Goal: Task Accomplishment & Management: Use online tool/utility

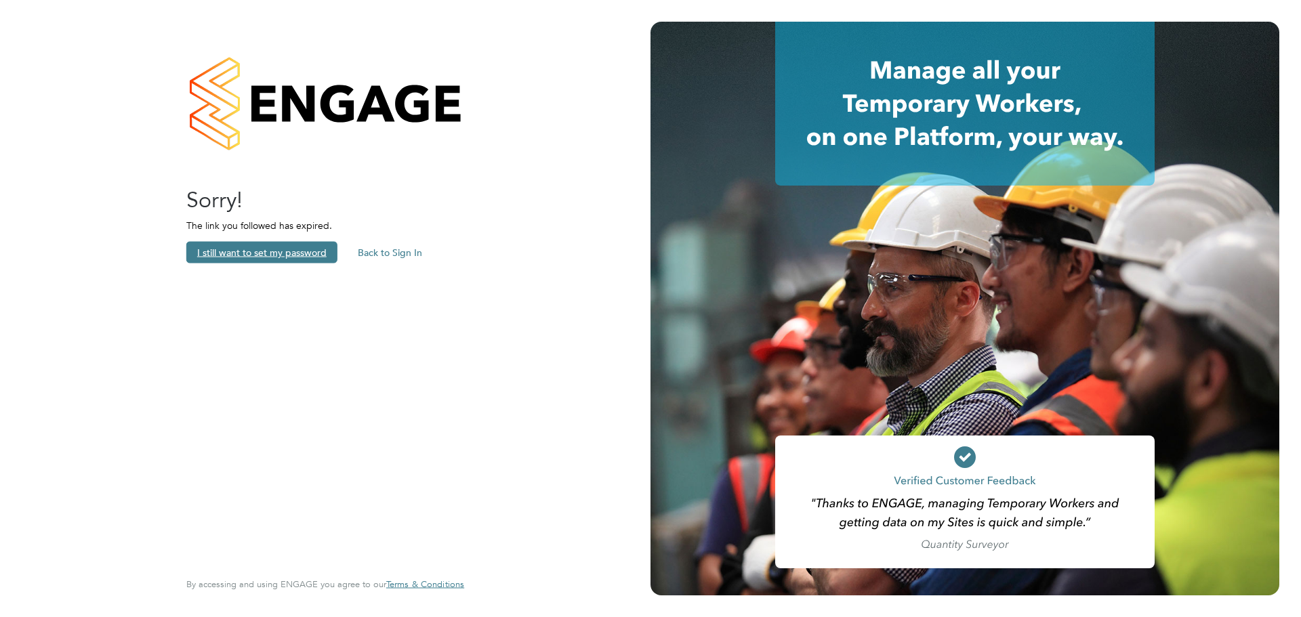
click at [270, 252] on button "I still want to set my password" at bounding box center [261, 253] width 151 height 22
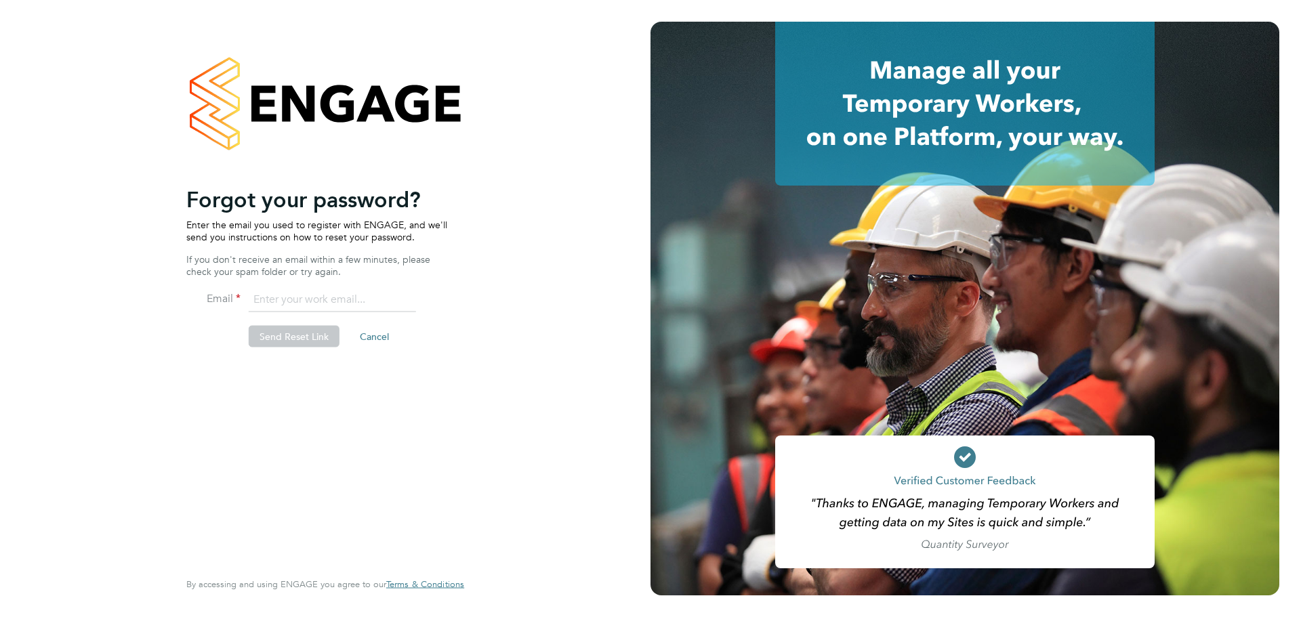
click at [331, 300] on input "email" at bounding box center [332, 300] width 167 height 24
click at [341, 302] on input "email" at bounding box center [332, 300] width 167 height 24
type input "[PERSON_NAME][EMAIL_ADDRESS][PERSON_NAME][PERSON_NAME][DOMAIN_NAME]"
click at [262, 336] on button "Send Reset Link" at bounding box center [294, 337] width 91 height 22
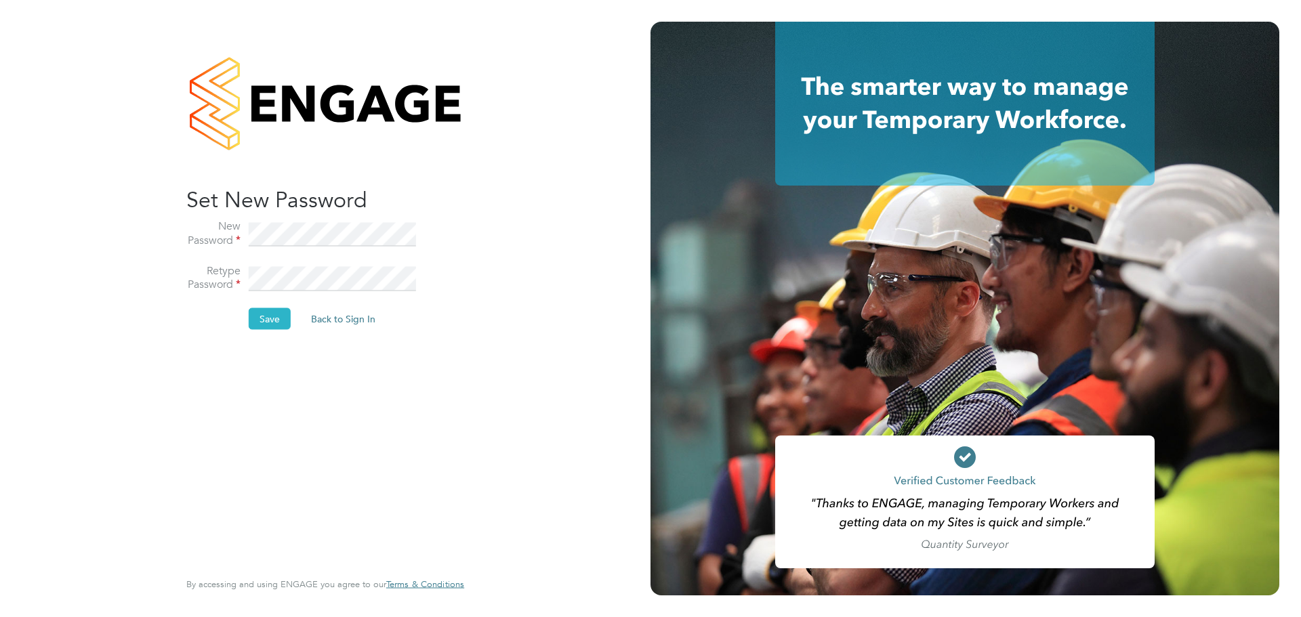
click at [270, 321] on button "Save" at bounding box center [270, 319] width 42 height 22
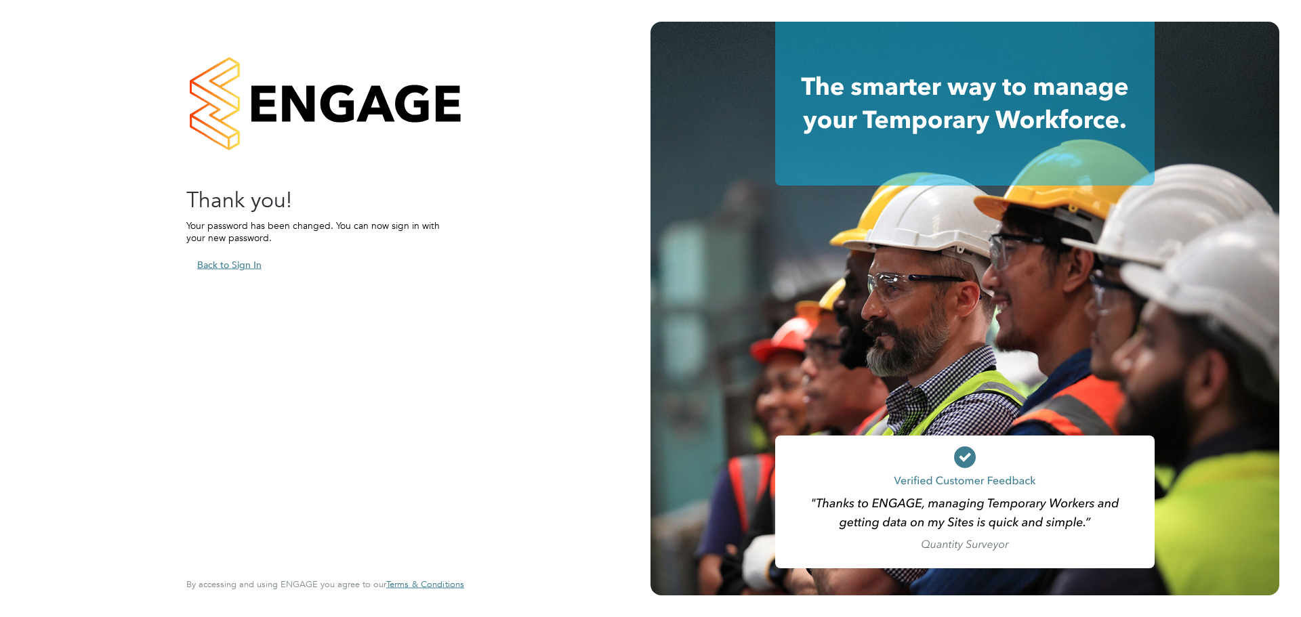
click at [237, 264] on button "Back to Sign In" at bounding box center [229, 265] width 86 height 22
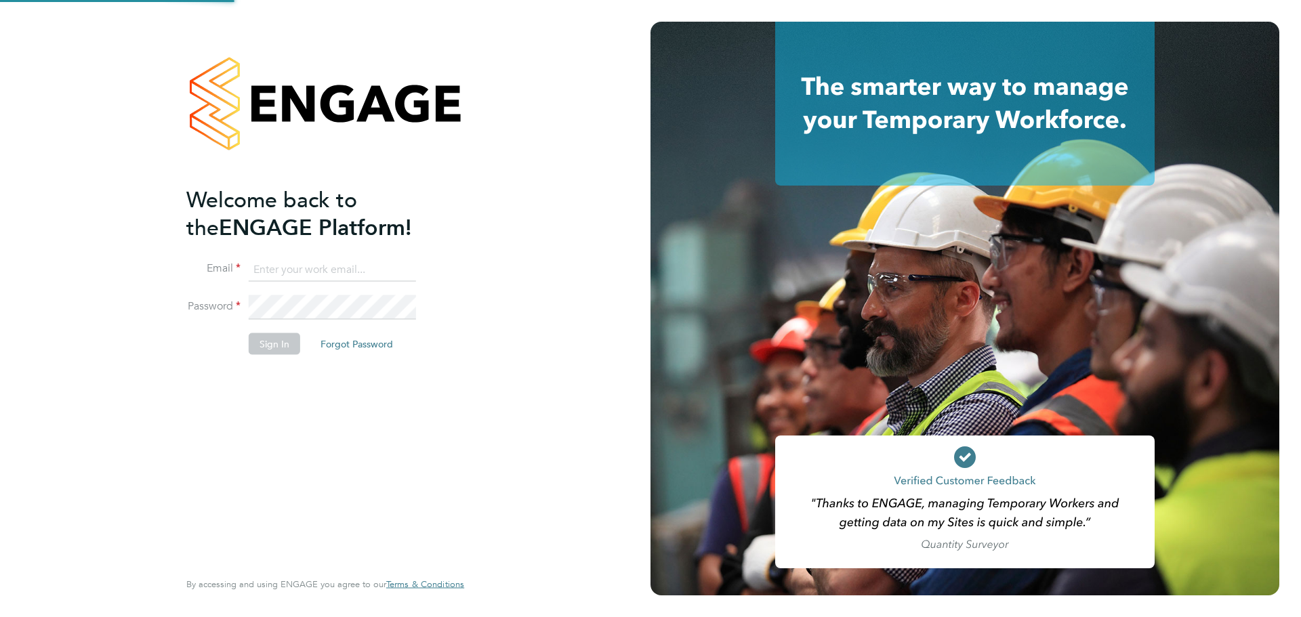
type input "[PERSON_NAME][EMAIL_ADDRESS][PERSON_NAME][PERSON_NAME][DOMAIN_NAME]"
click at [265, 344] on button "Sign In" at bounding box center [275, 344] width 52 height 22
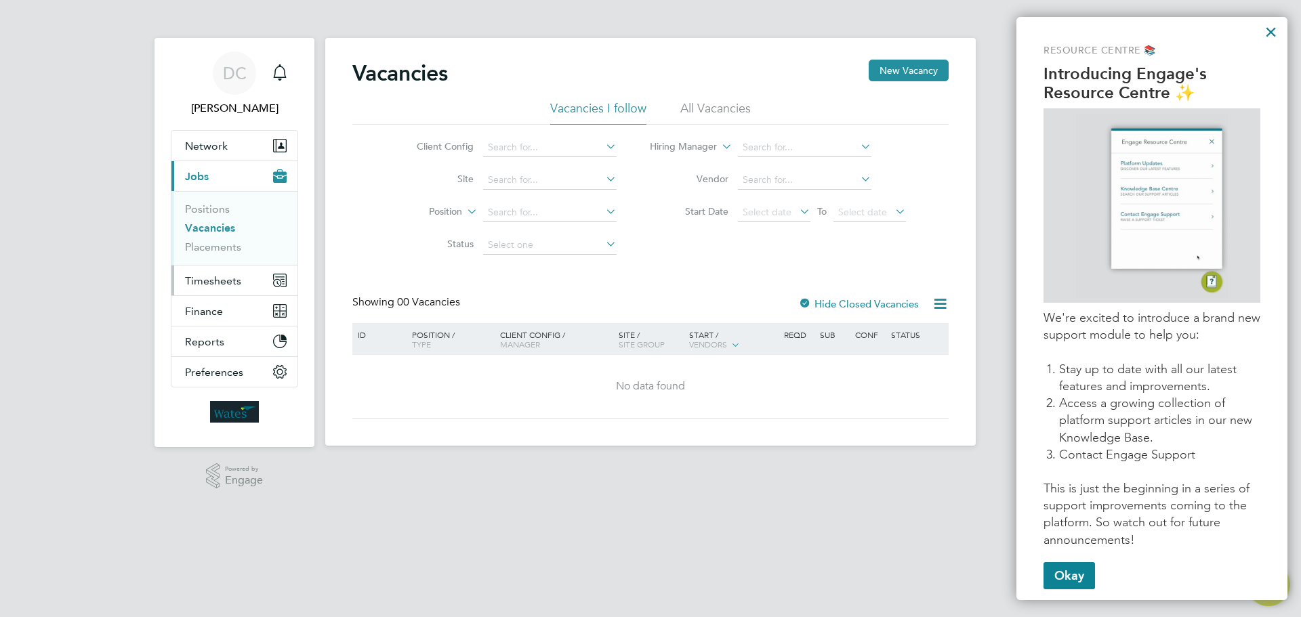
click at [228, 283] on span "Timesheets" at bounding box center [213, 281] width 56 height 13
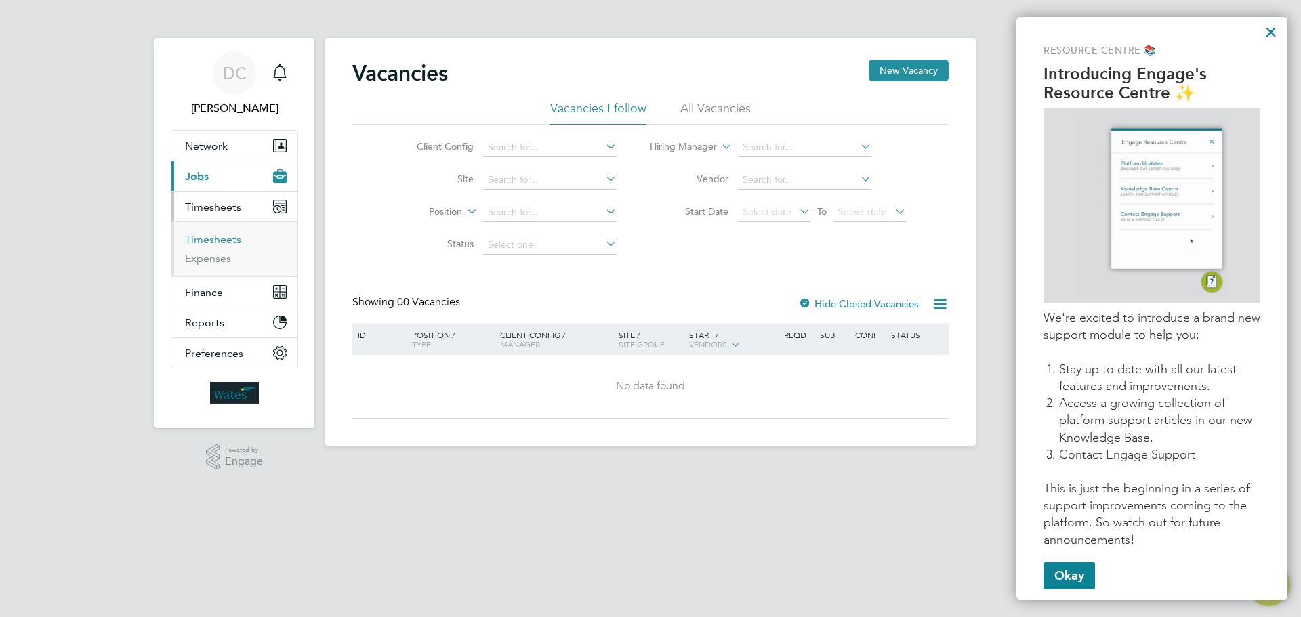
click at [221, 239] on link "Timesheets" at bounding box center [213, 239] width 56 height 13
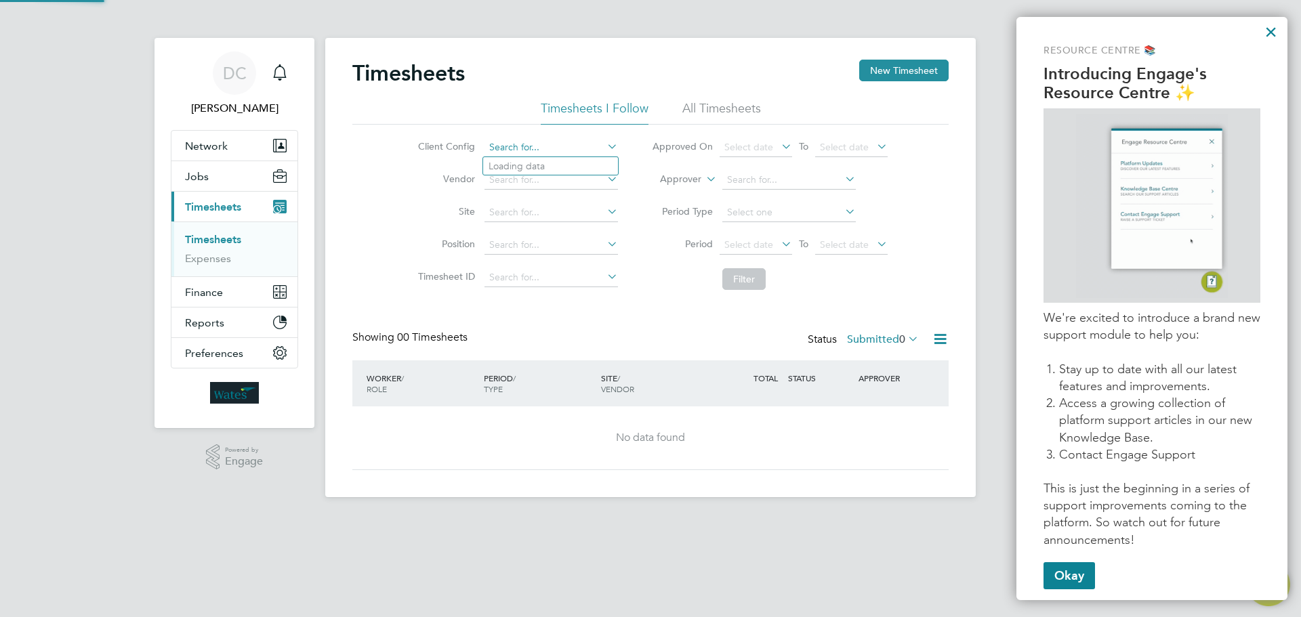
click at [561, 147] on input at bounding box center [552, 147] width 134 height 19
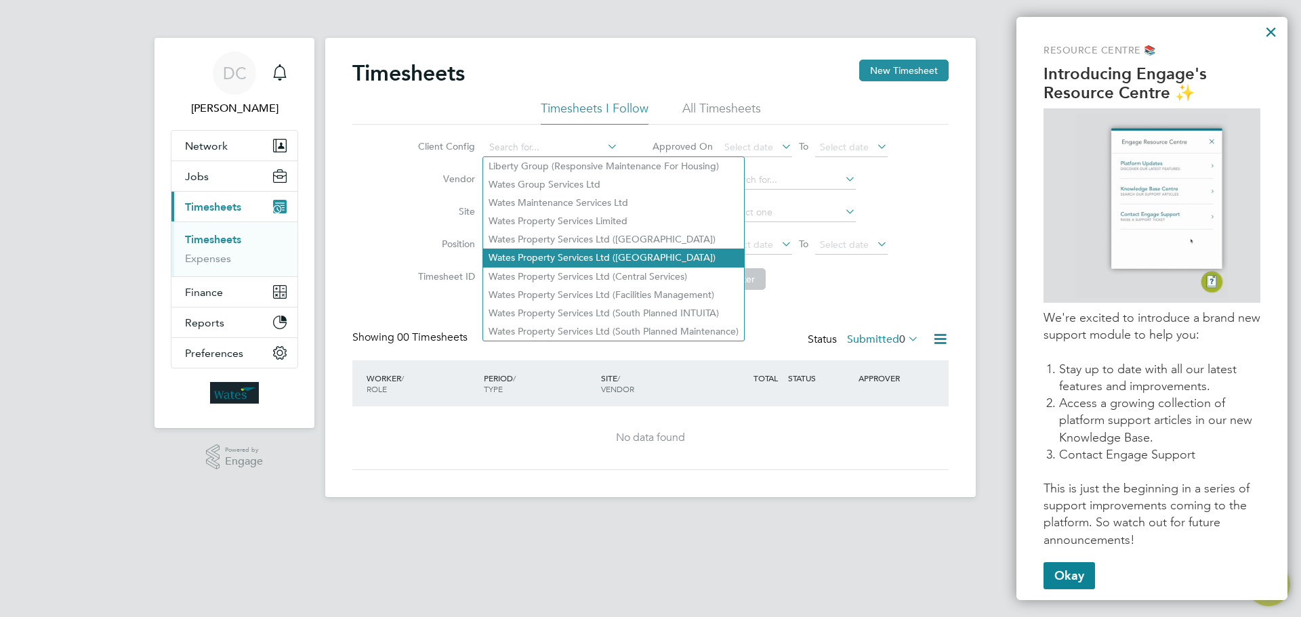
click at [596, 251] on li "Wates Property Services Ltd (Central & North)" at bounding box center [613, 258] width 261 height 18
type input "Wates Property Services Ltd (Central & North)"
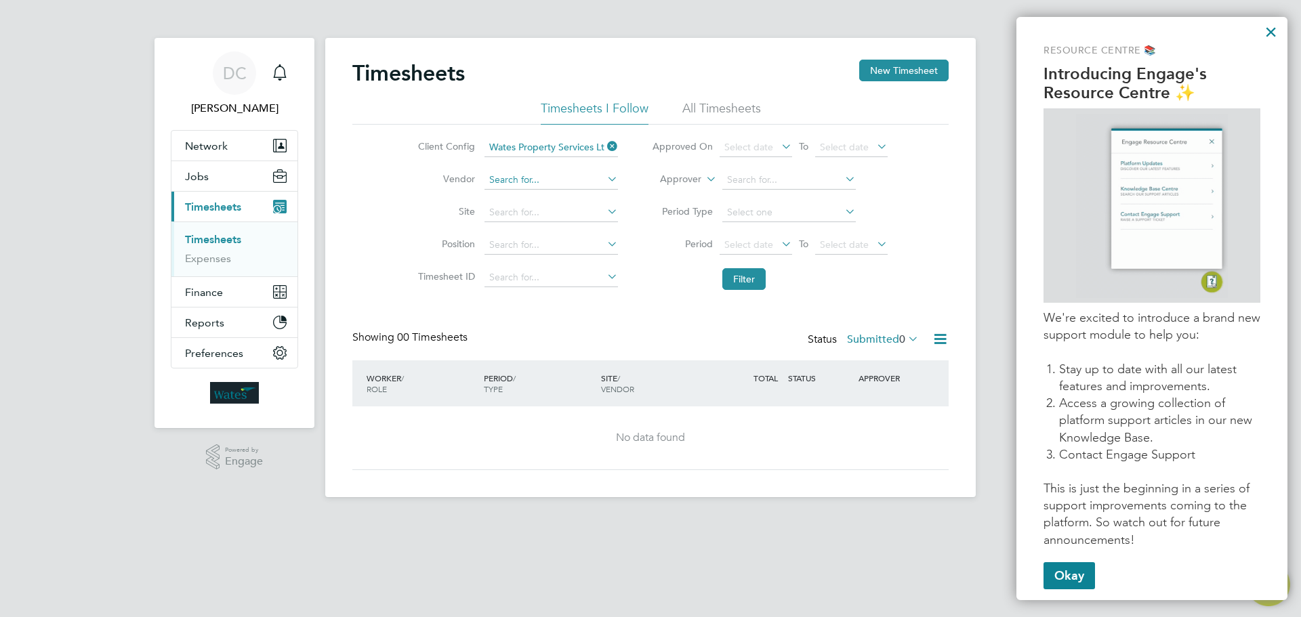
click at [601, 185] on input at bounding box center [552, 180] width 134 height 19
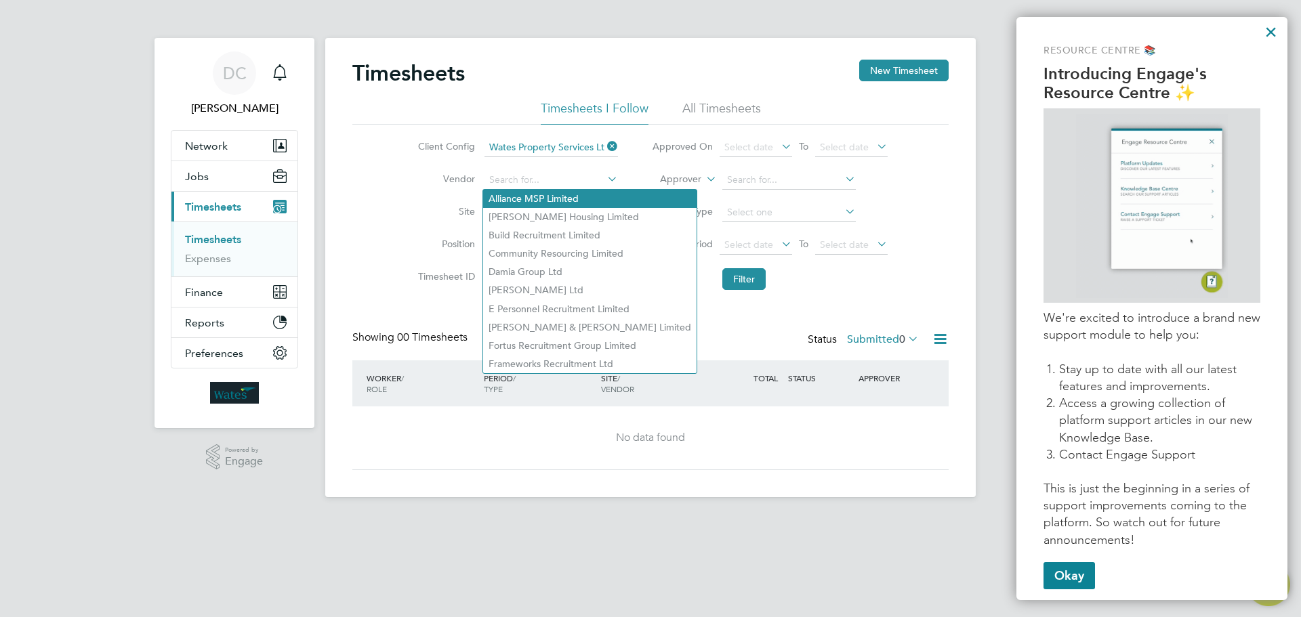
click at [597, 199] on li "Alliance MSP Limited" at bounding box center [590, 199] width 214 height 18
type input "Alliance MSP Limited"
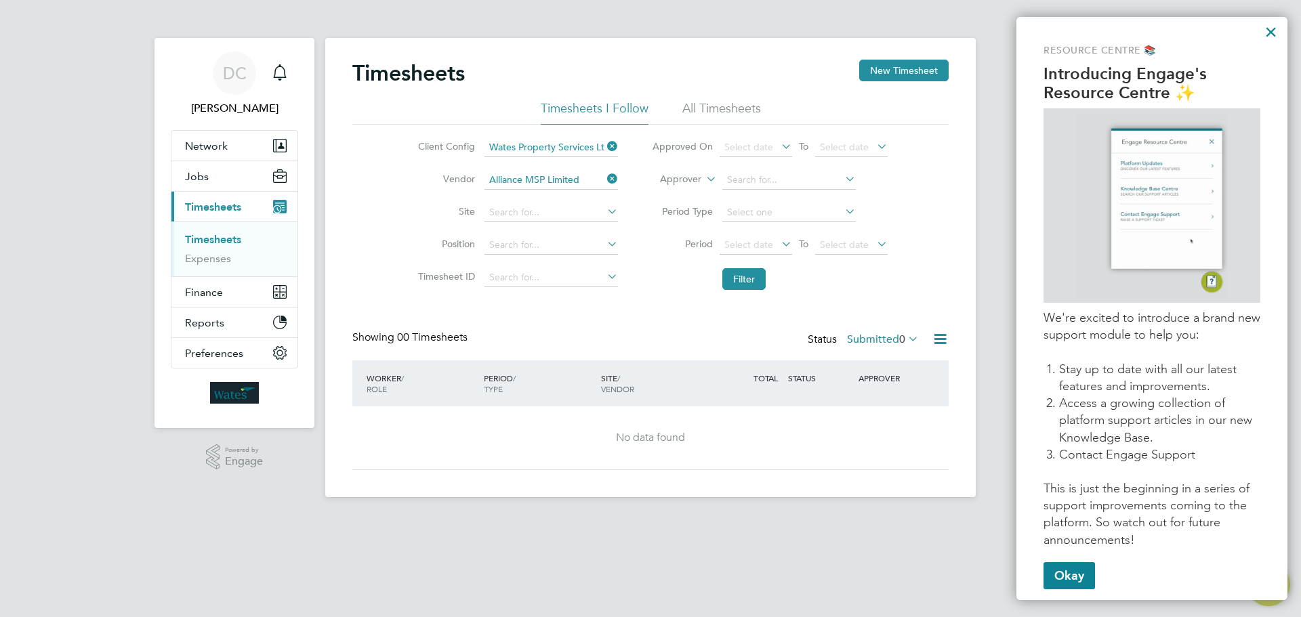
click at [605, 212] on icon at bounding box center [605, 211] width 0 height 19
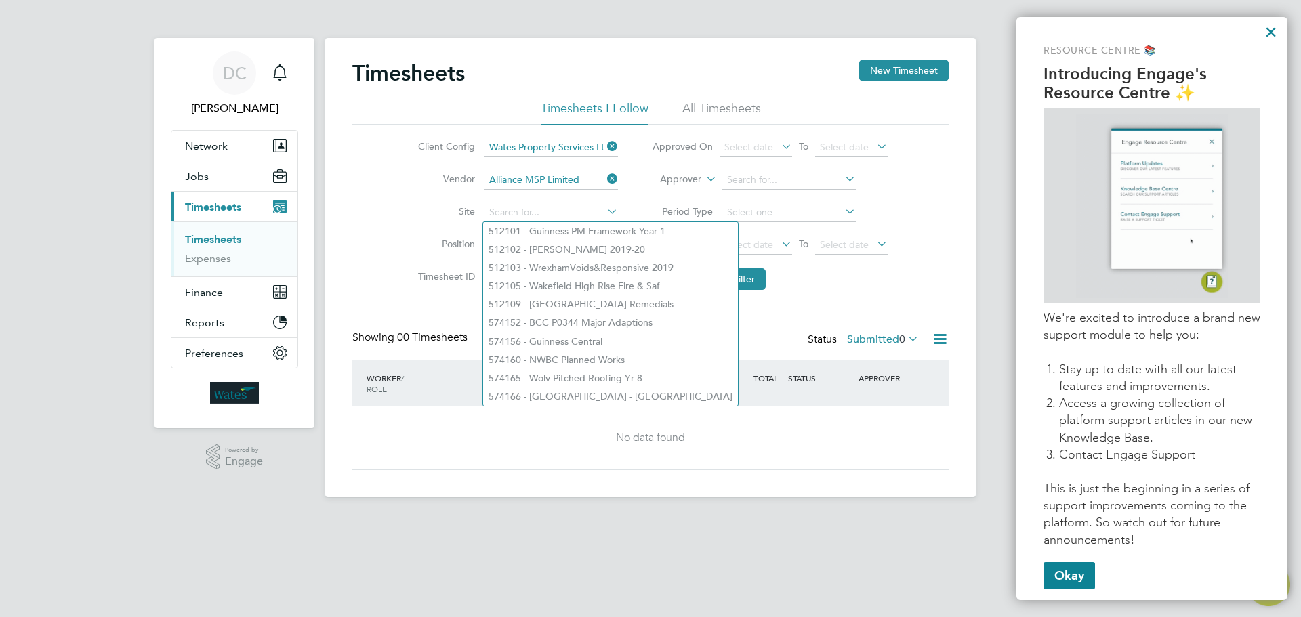
click at [419, 230] on li "Position" at bounding box center [516, 245] width 238 height 33
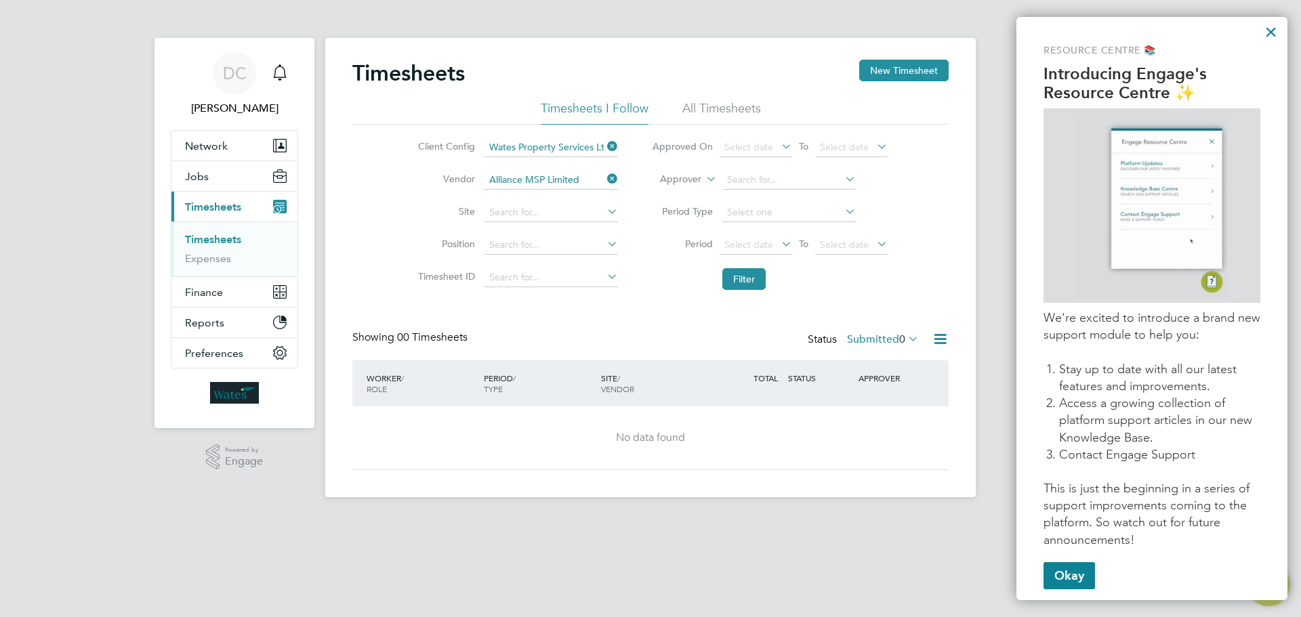
click at [779, 148] on icon at bounding box center [779, 146] width 0 height 19
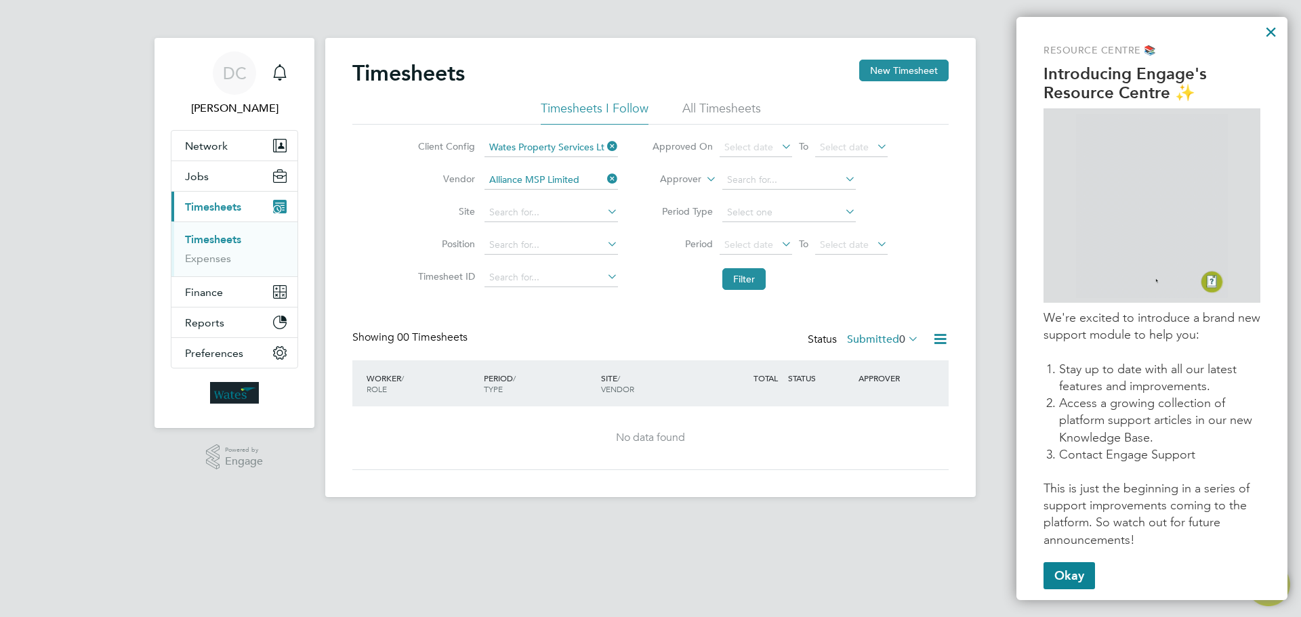
scroll to position [528, 0]
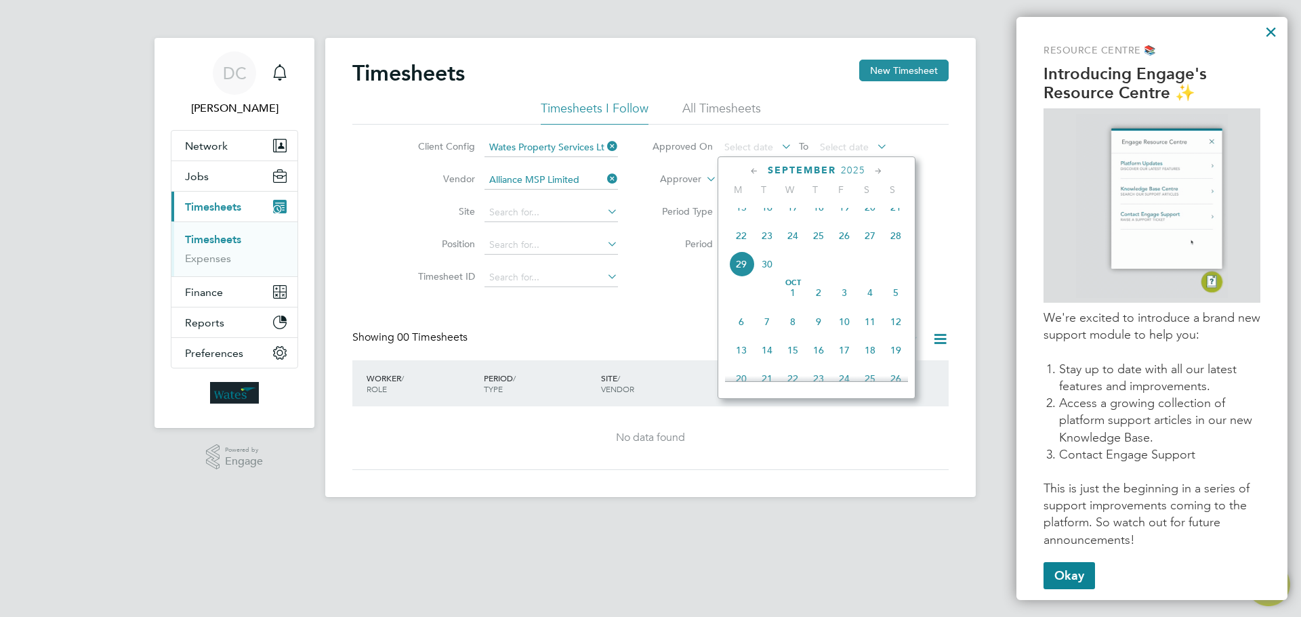
click at [744, 218] on span "15" at bounding box center [742, 208] width 26 height 26
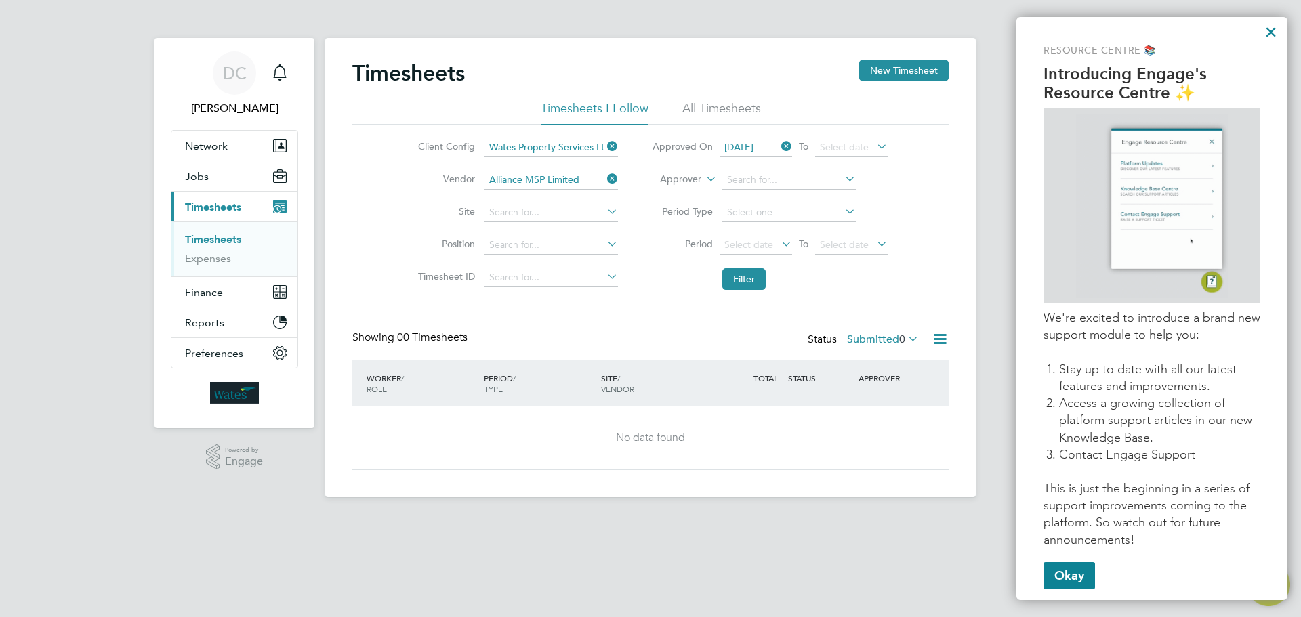
click at [874, 148] on icon at bounding box center [874, 146] width 0 height 19
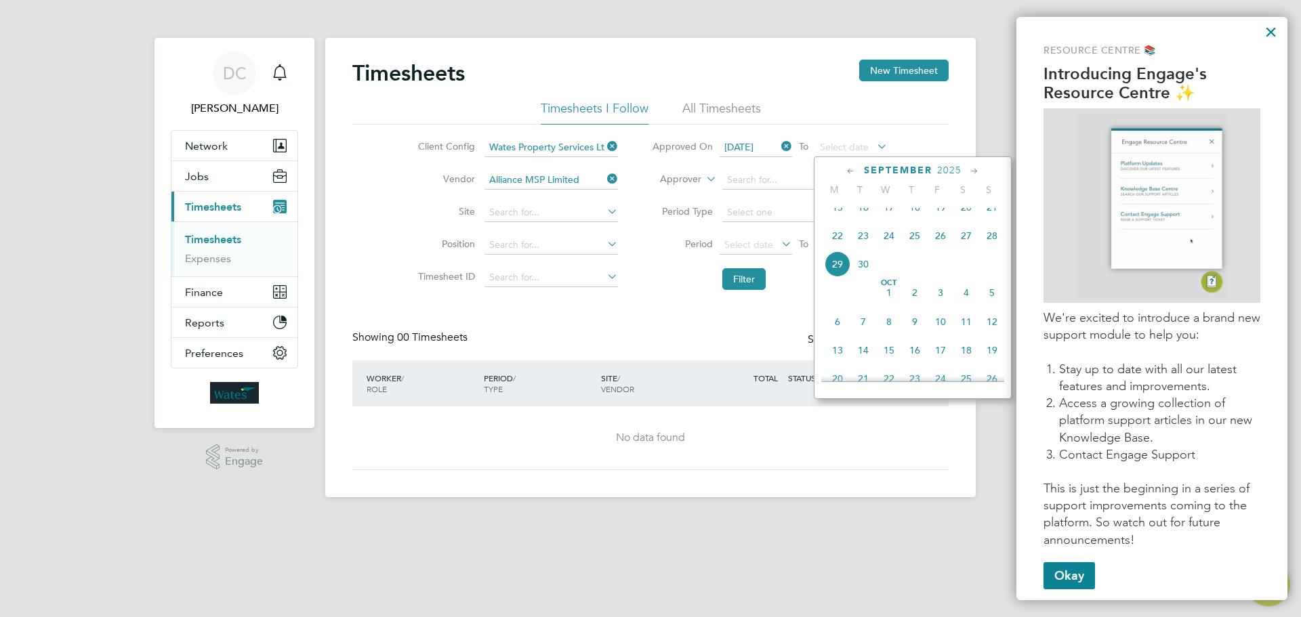
click at [936, 247] on span "26" at bounding box center [941, 236] width 26 height 26
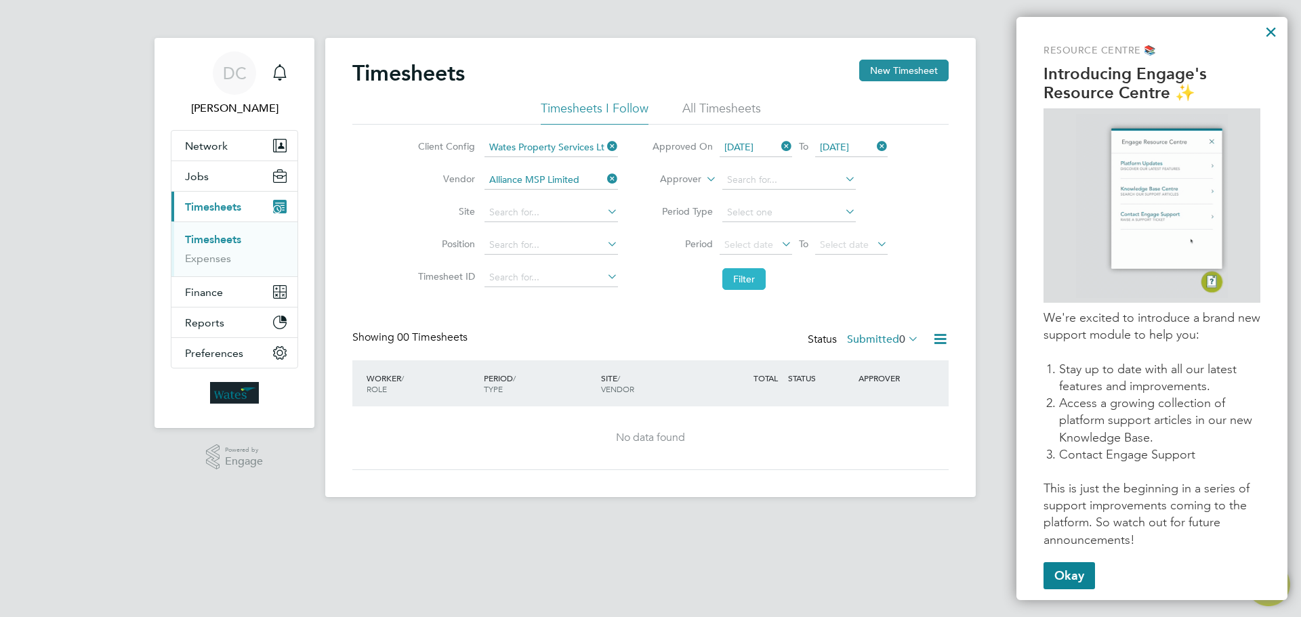
click at [749, 281] on button "Filter" at bounding box center [744, 279] width 43 height 22
click at [605, 211] on icon at bounding box center [605, 211] width 0 height 19
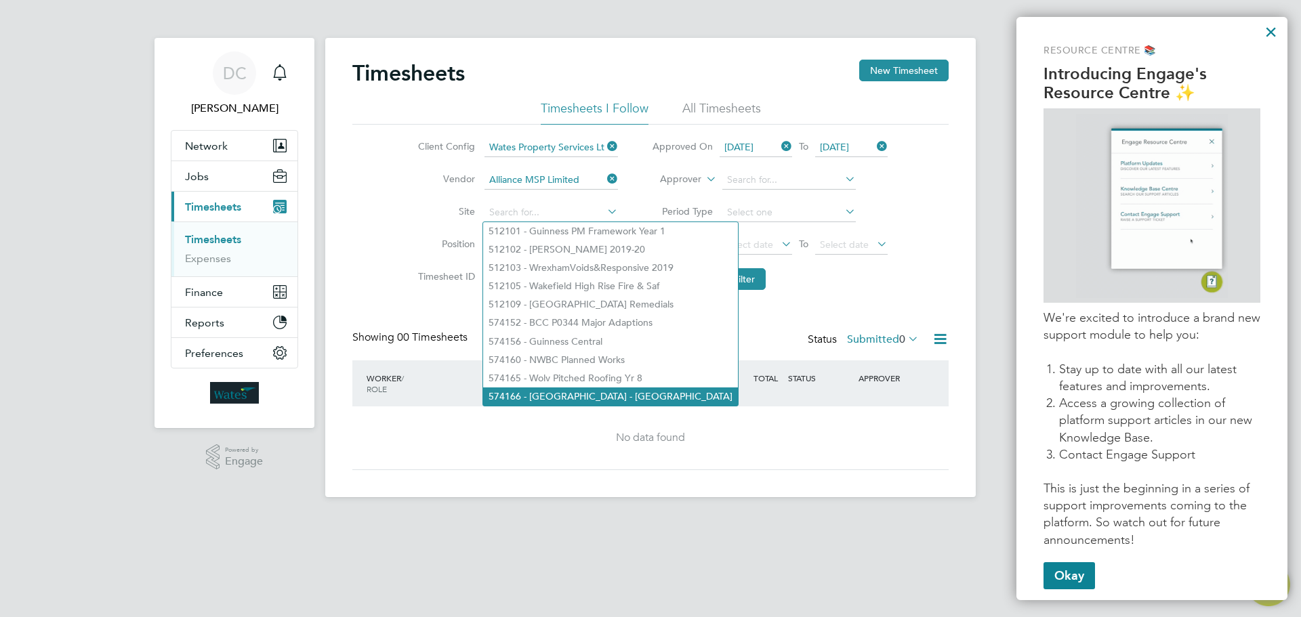
click at [644, 392] on li "574166 - Wolverhampton - Merry Hill" at bounding box center [610, 397] width 255 height 18
type input "574166 - Wolverhampton - Merry Hill"
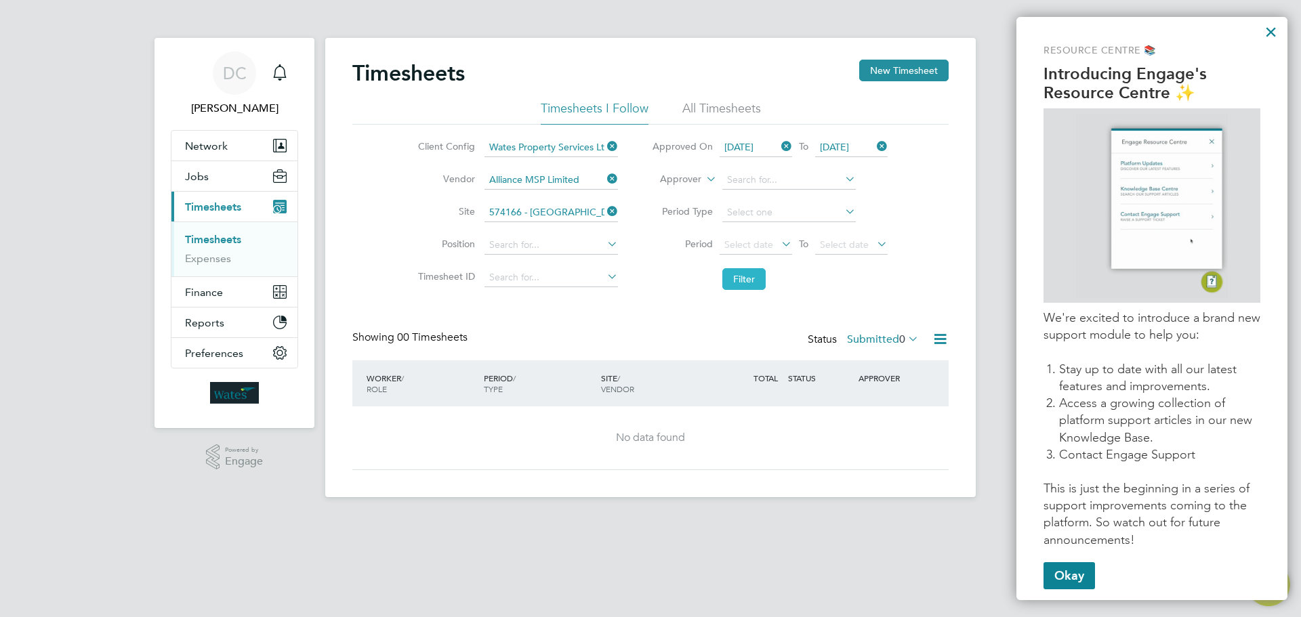
click at [750, 279] on button "Filter" at bounding box center [744, 279] width 43 height 22
click at [779, 149] on icon at bounding box center [779, 146] width 0 height 19
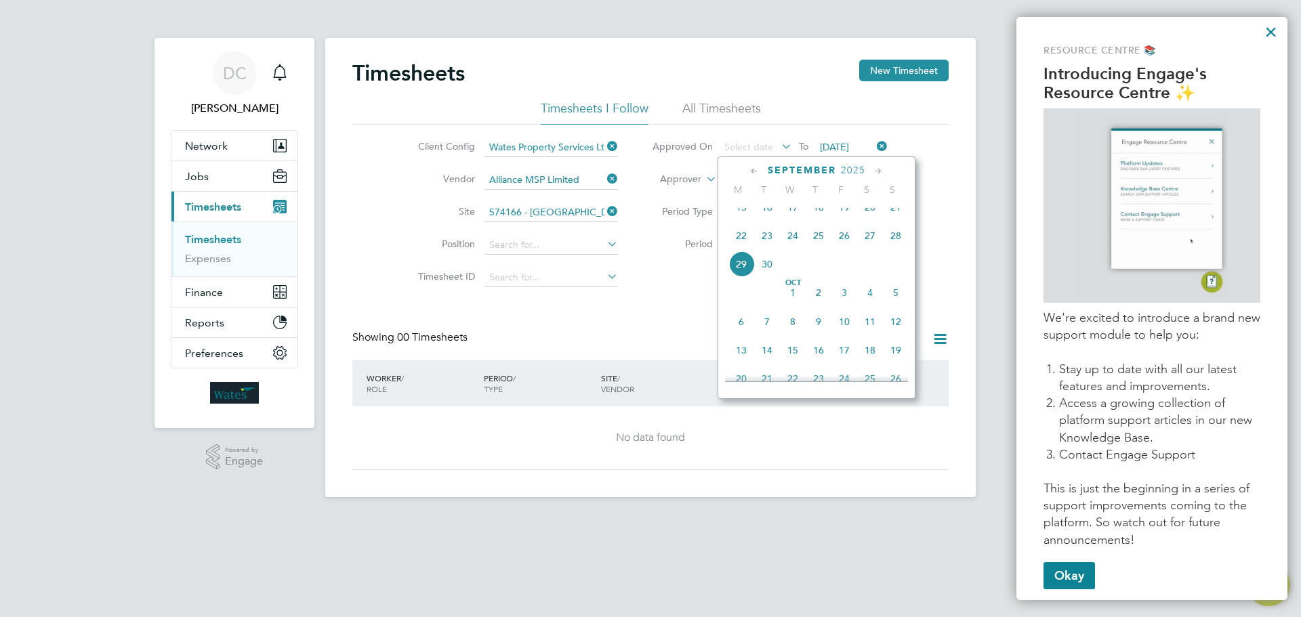
click at [754, 170] on icon at bounding box center [754, 171] width 13 height 15
click at [847, 220] on span "Aug 1" at bounding box center [845, 214] width 26 height 26
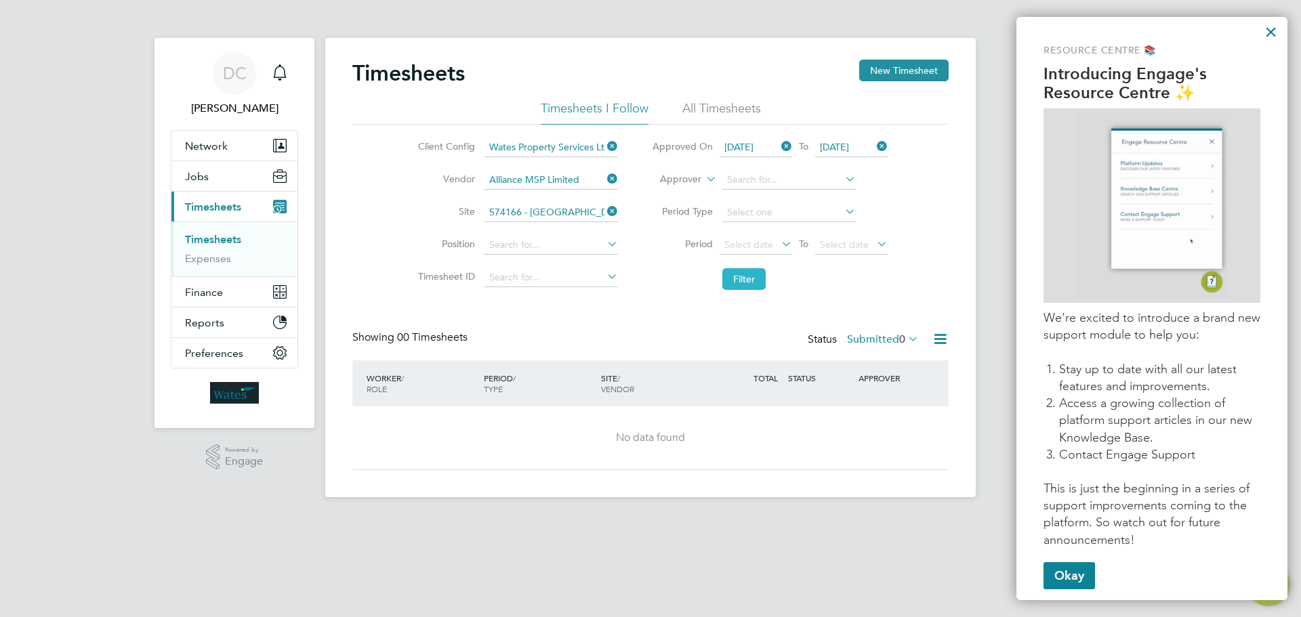
click at [752, 282] on button "Filter" at bounding box center [744, 279] width 43 height 22
click at [584, 212] on input at bounding box center [552, 212] width 134 height 19
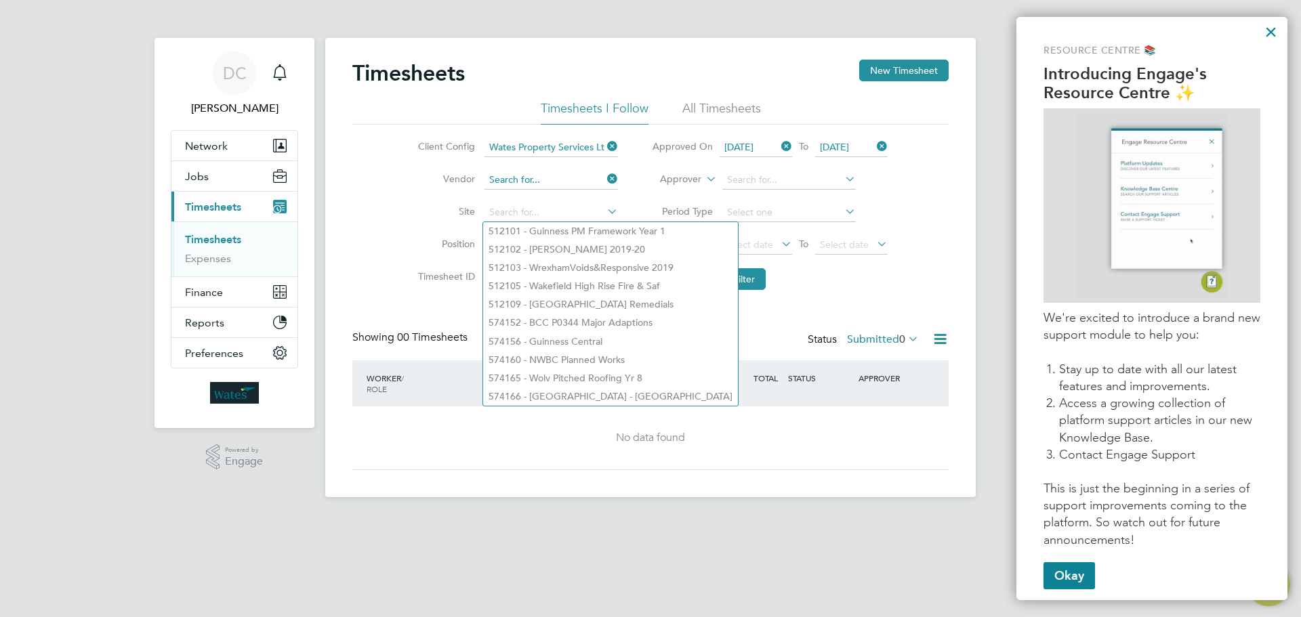
click at [583, 177] on input at bounding box center [552, 180] width 134 height 19
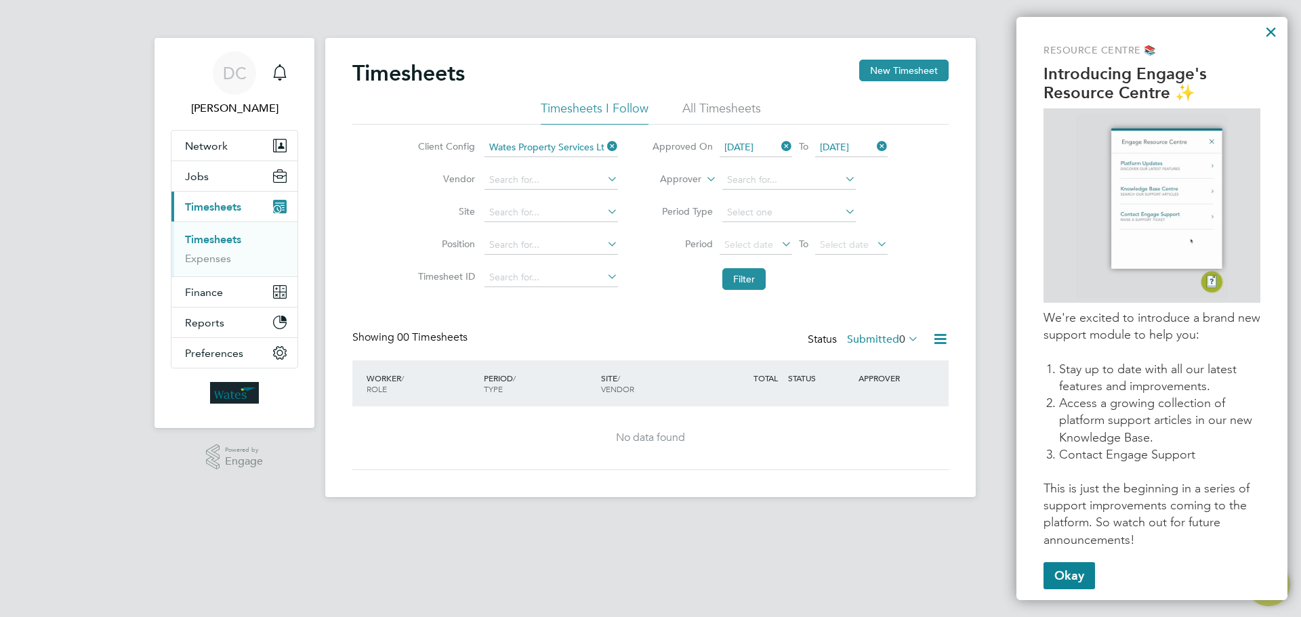
click at [422, 200] on li "Site" at bounding box center [516, 213] width 238 height 33
click at [586, 144] on input at bounding box center [552, 147] width 134 height 19
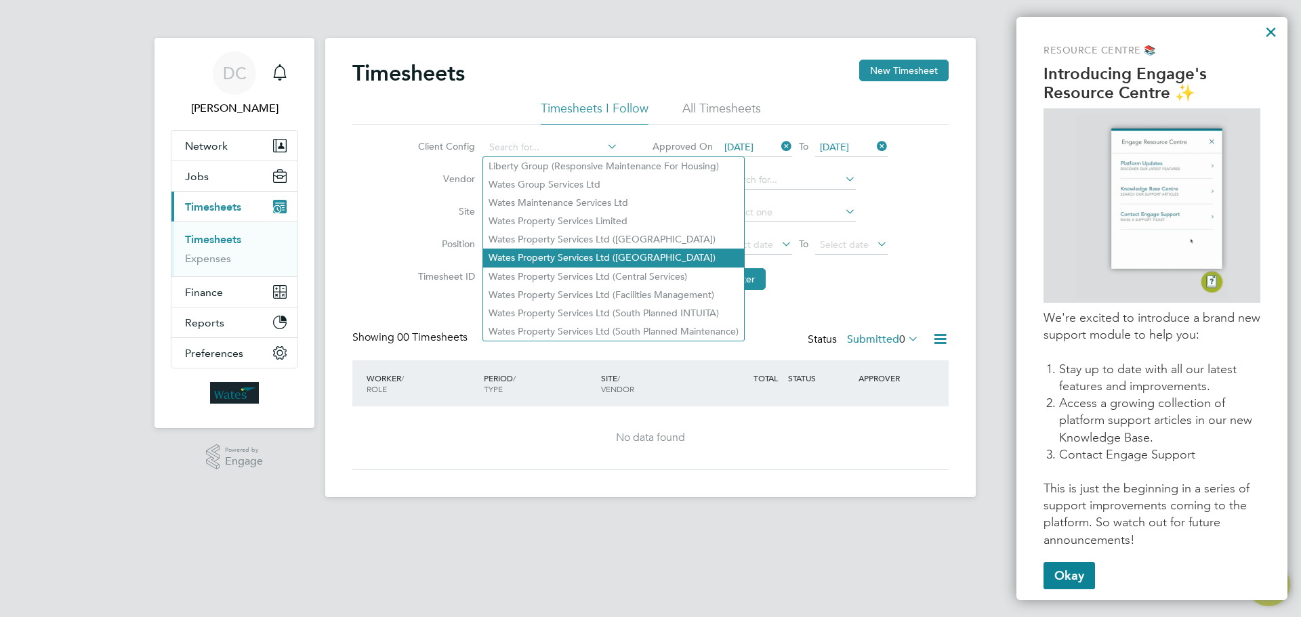
click at [596, 255] on li "Wates Property Services Ltd (Central & North)" at bounding box center [613, 258] width 261 height 18
type input "Wates Property Services Ltd (Central & North)"
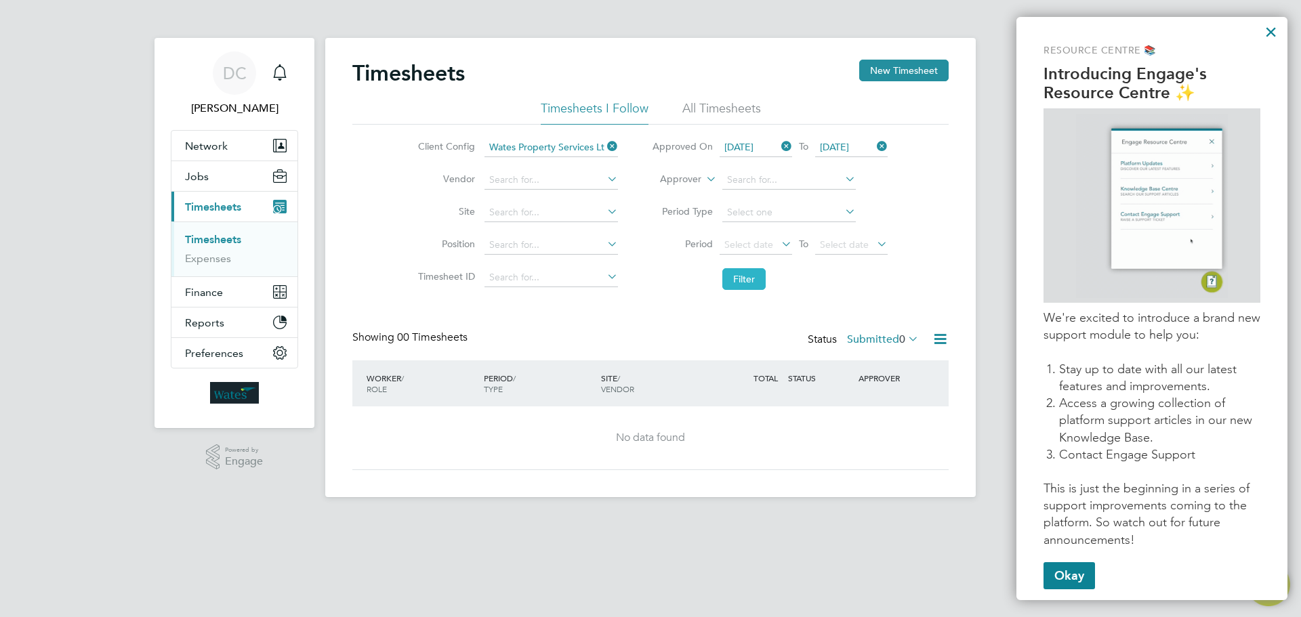
click at [745, 283] on button "Filter" at bounding box center [744, 279] width 43 height 22
click at [560, 146] on input at bounding box center [552, 147] width 134 height 19
click at [577, 180] on li "Wates Group Services Ltd" at bounding box center [613, 185] width 261 height 18
type input "Wates Group Services Ltd"
click at [747, 281] on button "Filter" at bounding box center [744, 279] width 43 height 22
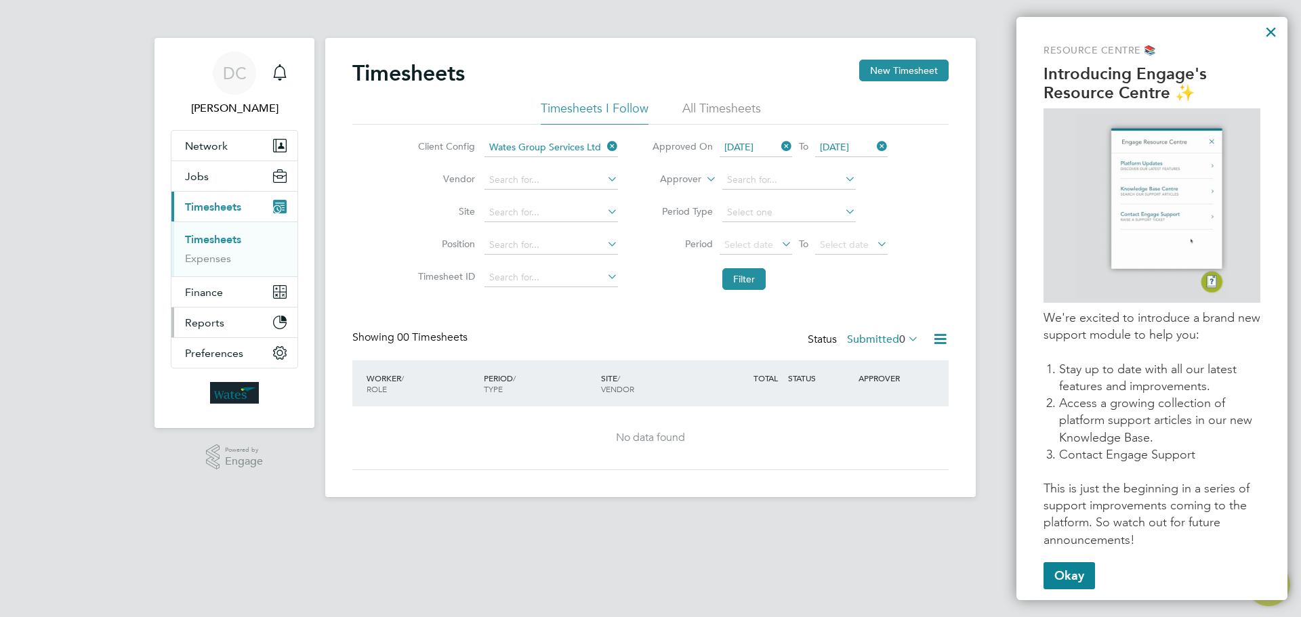
click at [220, 319] on span "Reports" at bounding box center [204, 323] width 39 height 13
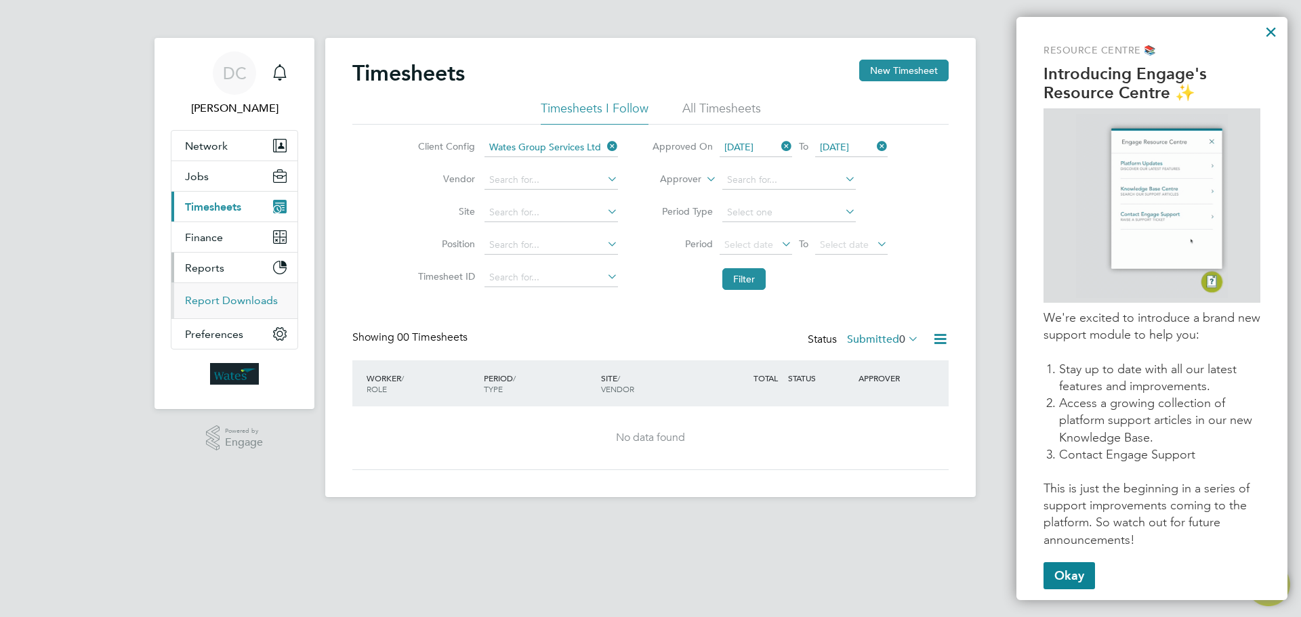
click at [254, 302] on link "Report Downloads" at bounding box center [231, 300] width 93 height 13
